Goal: Task Accomplishment & Management: Manage account settings

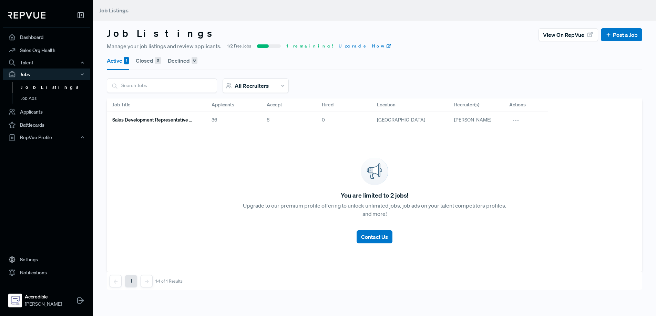
click at [186, 120] on h6 "Sales Development Representative Remote - US Based - EST Preferred" at bounding box center [153, 120] width 83 height 6
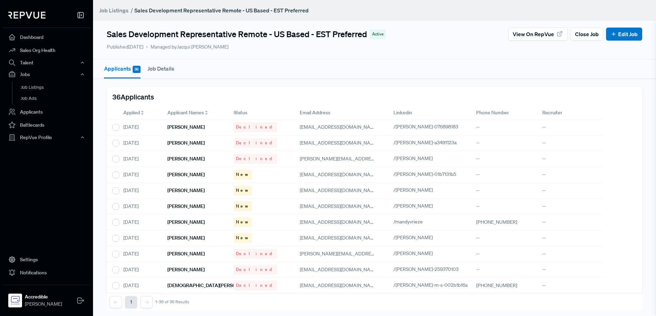
click at [136, 112] on span "Applied" at bounding box center [131, 112] width 17 height 7
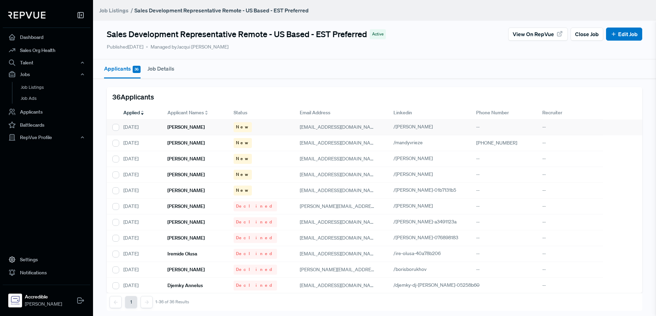
click at [185, 128] on h6 "[PERSON_NAME]" at bounding box center [185, 127] width 37 height 6
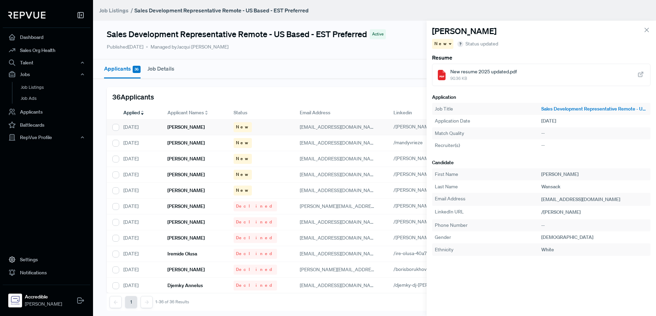
click at [487, 74] on span "New resume 2025 updated.pdf" at bounding box center [483, 71] width 66 height 7
click at [446, 45] on div "New" at bounding box center [443, 44] width 22 height 10
click at [447, 66] on span "Declined" at bounding box center [446, 67] width 19 height 6
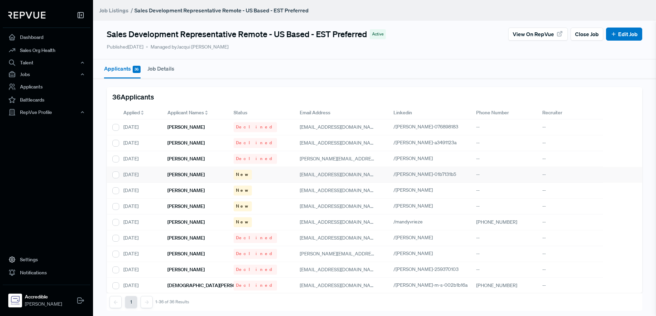
click at [203, 175] on div "[PERSON_NAME]" at bounding box center [195, 175] width 66 height 16
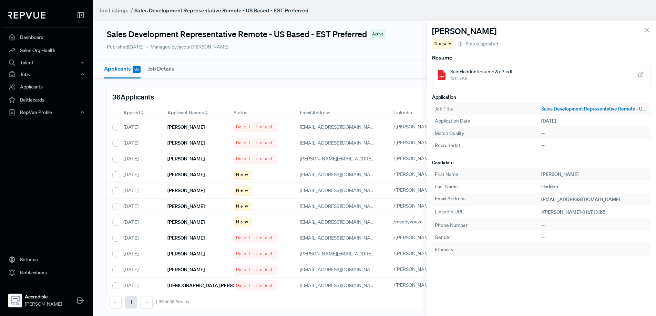
click at [490, 75] on span "131.15 KB" at bounding box center [481, 78] width 62 height 6
click at [439, 44] on span "New" at bounding box center [440, 44] width 13 height 6
click at [448, 68] on span "Declined" at bounding box center [446, 67] width 19 height 6
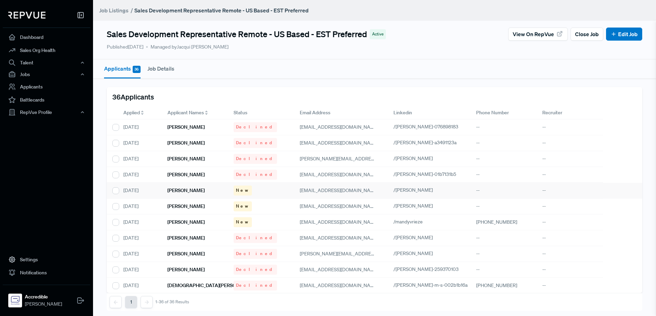
click at [196, 190] on h6 "[PERSON_NAME]" at bounding box center [185, 191] width 37 height 6
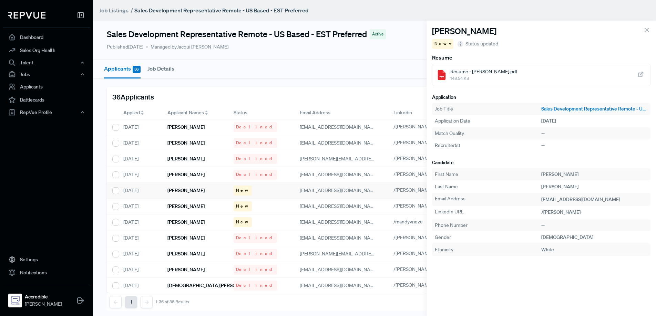
click at [499, 75] on span "Resume - Benjamin Burgess.pdf" at bounding box center [483, 71] width 67 height 7
drag, startPoint x: 445, startPoint y: 42, endPoint x: 447, endPoint y: 48, distance: 6.4
click at [445, 42] on div "New" at bounding box center [443, 44] width 22 height 10
click at [450, 66] on span "Declined" at bounding box center [446, 67] width 19 height 6
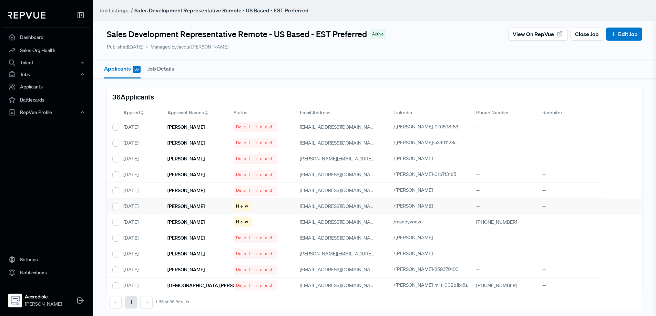
click at [186, 209] on h6 "[PERSON_NAME]" at bounding box center [185, 207] width 37 height 6
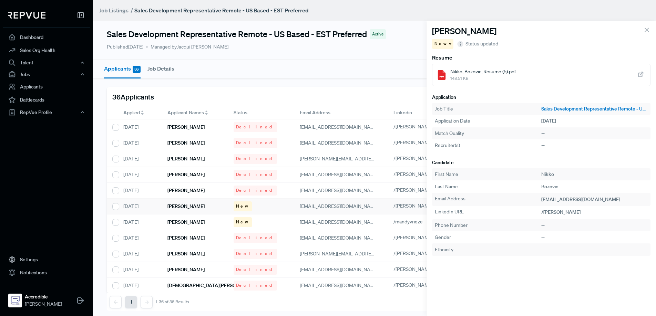
click at [477, 74] on span "Nikko_Bozovic_Resume (5).pdf" at bounding box center [482, 71] width 65 height 7
click at [446, 43] on div "New" at bounding box center [443, 44] width 22 height 10
click at [452, 67] on span "Declined" at bounding box center [446, 67] width 19 height 6
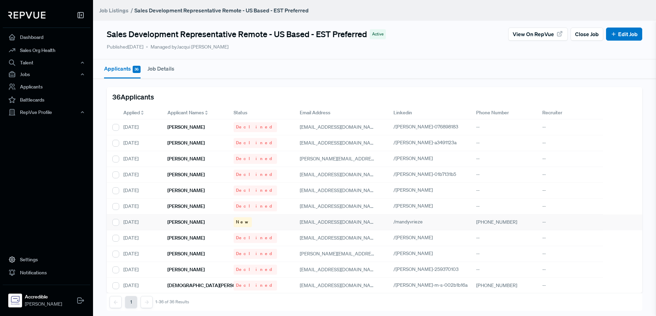
click at [194, 221] on h6 "[PERSON_NAME]" at bounding box center [185, 222] width 37 height 6
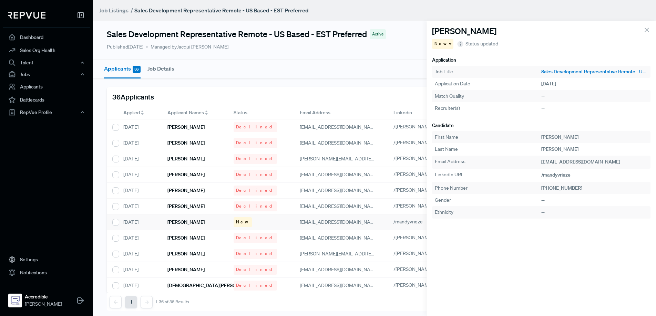
drag, startPoint x: 647, startPoint y: 30, endPoint x: 636, endPoint y: 32, distance: 11.3
click at [647, 30] on icon at bounding box center [647, 30] width 8 height 8
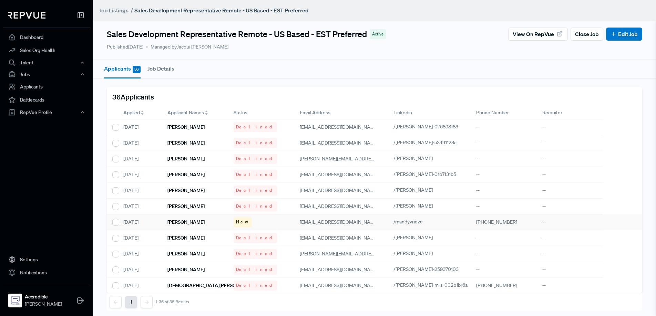
click at [171, 221] on h6 "[PERSON_NAME]" at bounding box center [185, 222] width 37 height 6
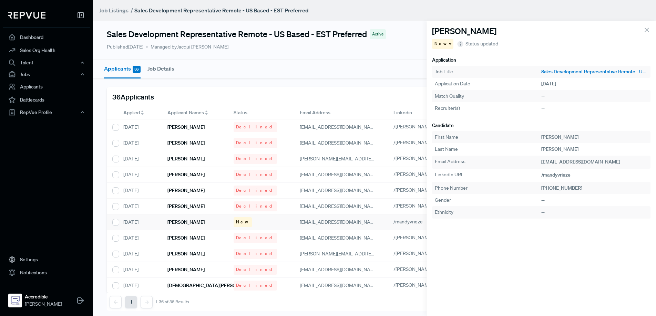
click at [645, 29] on icon at bounding box center [647, 30] width 8 height 8
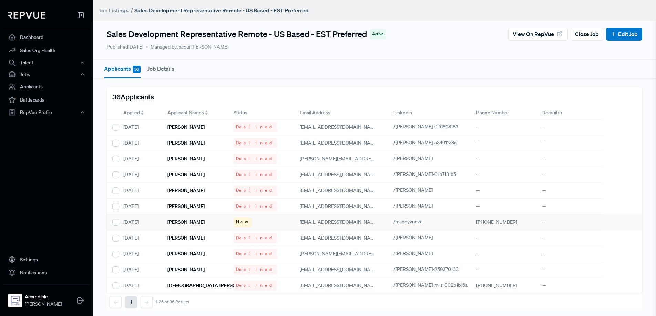
click at [238, 220] on span "New" at bounding box center [242, 222] width 13 height 6
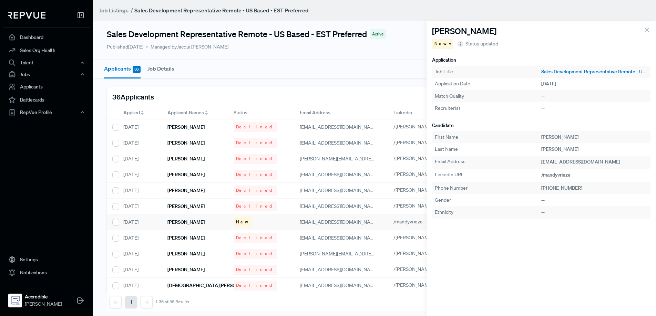
click at [442, 43] on span "New" at bounding box center [440, 44] width 13 height 6
click at [451, 66] on span "Declined" at bounding box center [446, 67] width 19 height 6
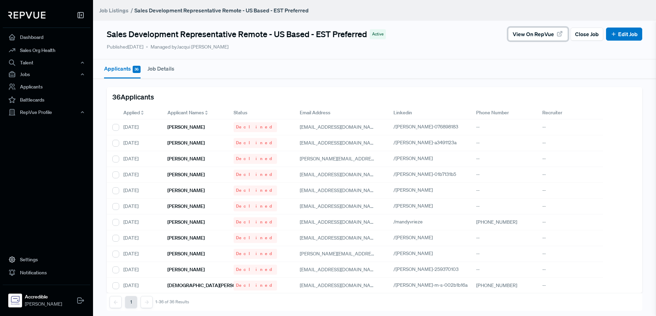
click at [537, 31] on span "View on RepVue" at bounding box center [533, 34] width 41 height 8
